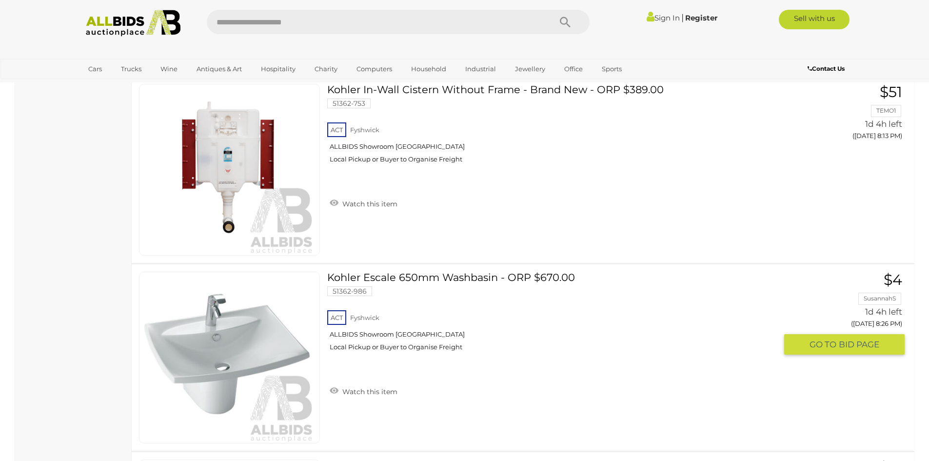
scroll to position [3952, 0]
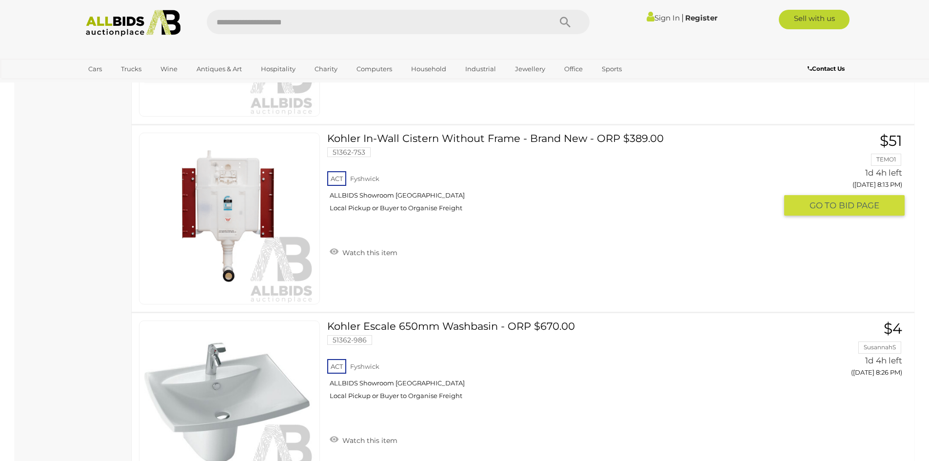
drag, startPoint x: 423, startPoint y: 141, endPoint x: 415, endPoint y: 146, distance: 9.1
click at [423, 141] on link "Kohler In-Wall Cistern Without Frame - Brand New - ORP $389.00 51362-753 ACT Fy…" at bounding box center [556, 176] width 442 height 87
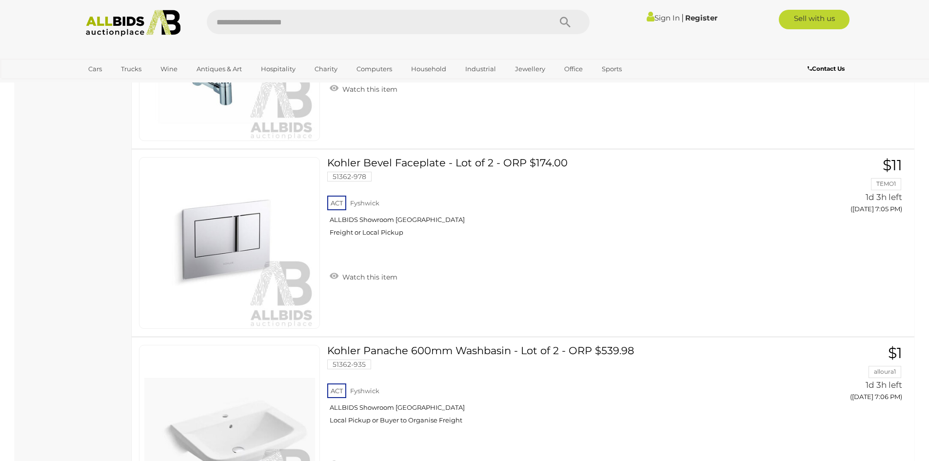
scroll to position [1099, 0]
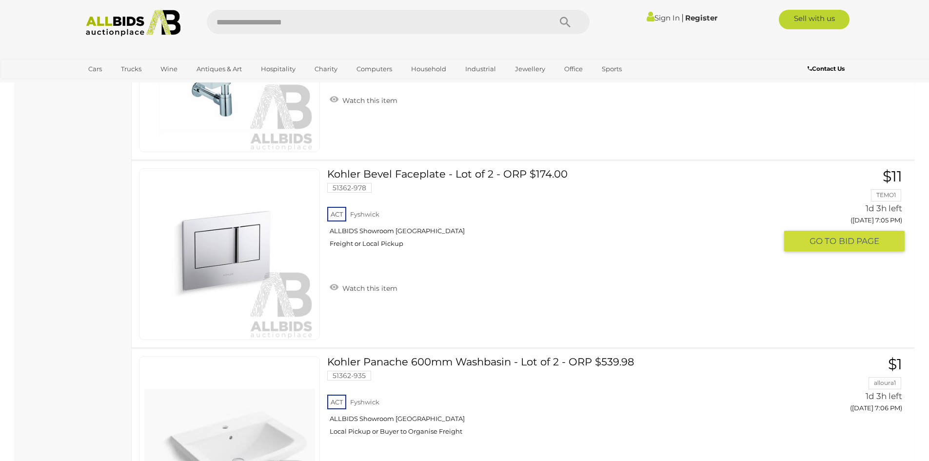
click at [374, 174] on link "Kohler Bevel Faceplate - Lot of 2 - ORP $174.00 51362-978 ACT Fyshwick Freight …" at bounding box center [556, 211] width 442 height 87
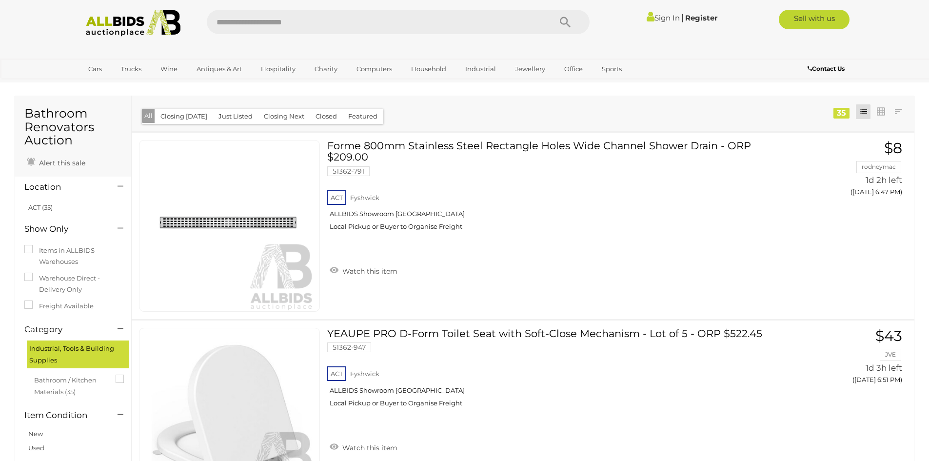
scroll to position [293, 0]
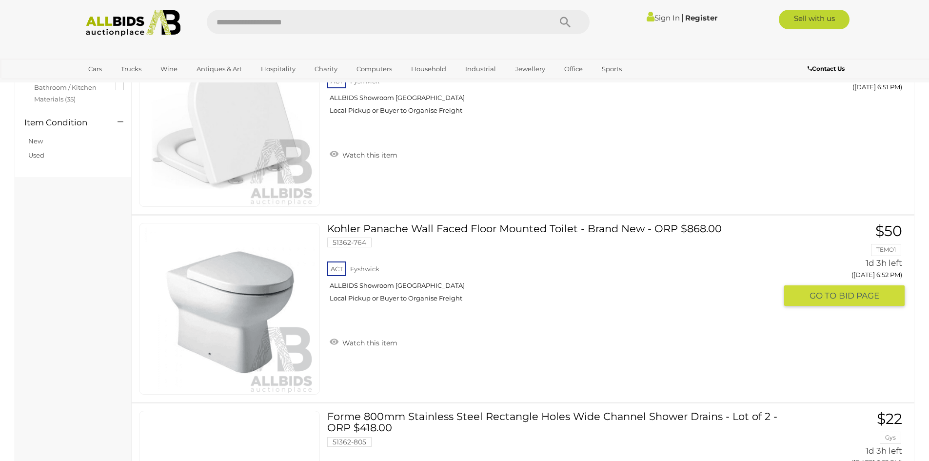
click at [395, 229] on link "Kohler Panache Wall Faced Floor Mounted Toilet - Brand New - ORP $868.00 51362-…" at bounding box center [556, 266] width 442 height 87
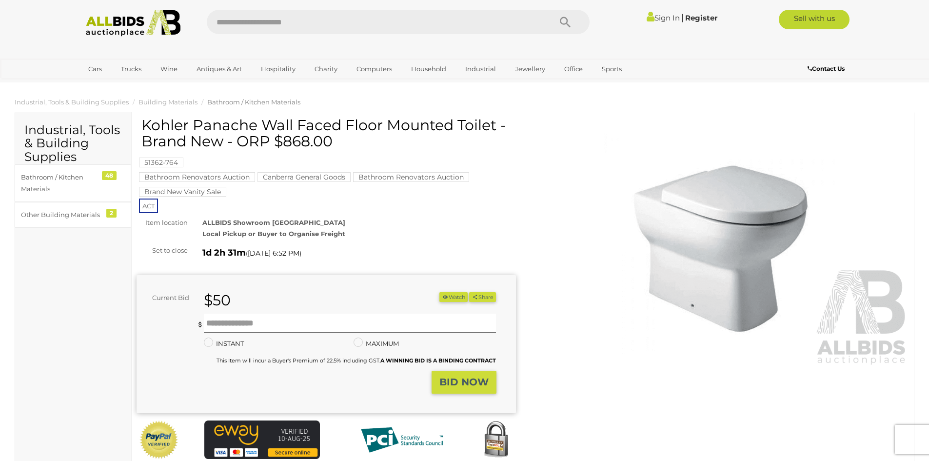
click at [182, 179] on mark "Bathroom Renovators Auction" at bounding box center [197, 177] width 116 height 10
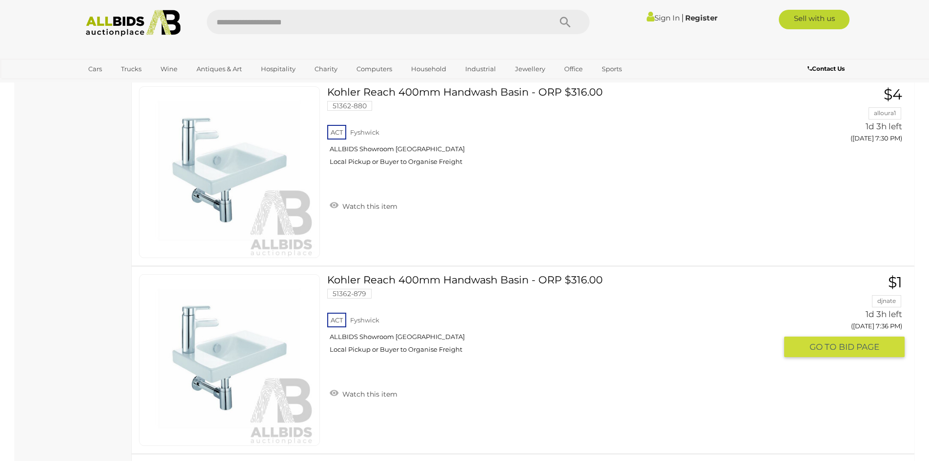
scroll to position [2928, 0]
